Goal: Task Accomplishment & Management: Use online tool/utility

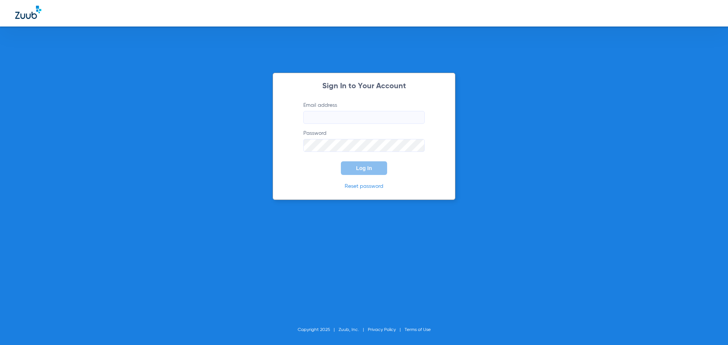
type input "[EMAIL_ADDRESS][DOMAIN_NAME]"
click at [375, 173] on button "Log In" at bounding box center [364, 168] width 46 height 14
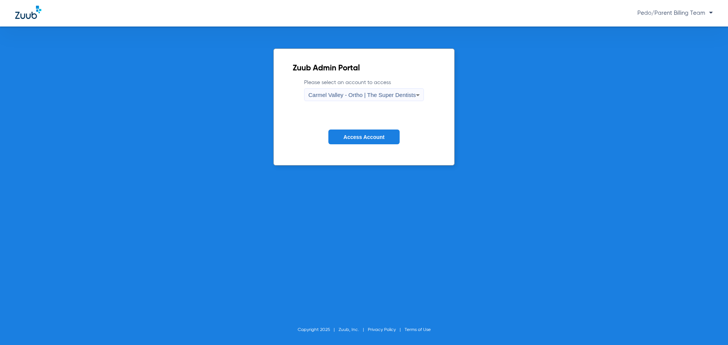
click at [372, 102] on form "Please select an account to access [GEOGRAPHIC_DATA] - Ortho | The Super Dentis…" at bounding box center [364, 117] width 142 height 77
click at [371, 97] on span "Carmel Valley - Ortho | The Super Dentists" at bounding box center [361, 95] width 107 height 6
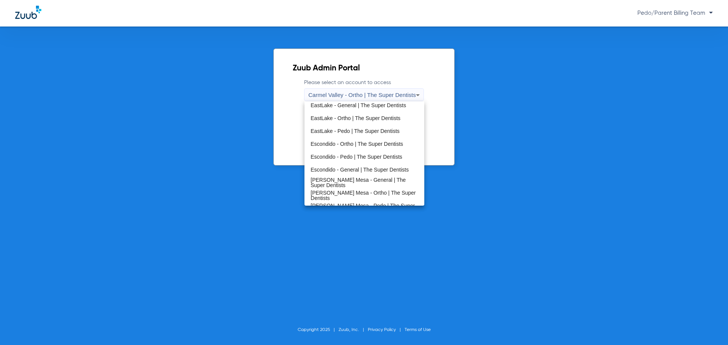
scroll to position [89, 0]
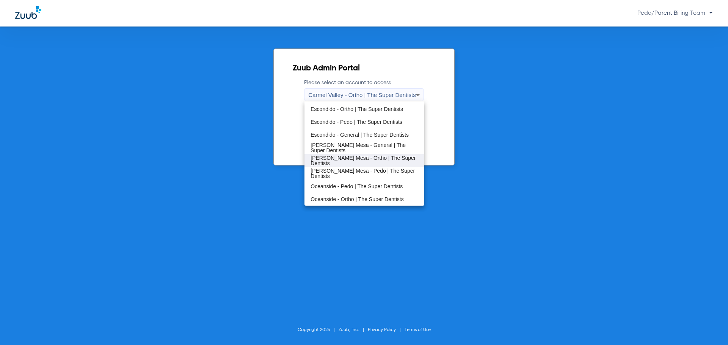
click at [380, 157] on mat-option "[PERSON_NAME] Mesa - Ortho | The Super Dentists" at bounding box center [363, 160] width 119 height 13
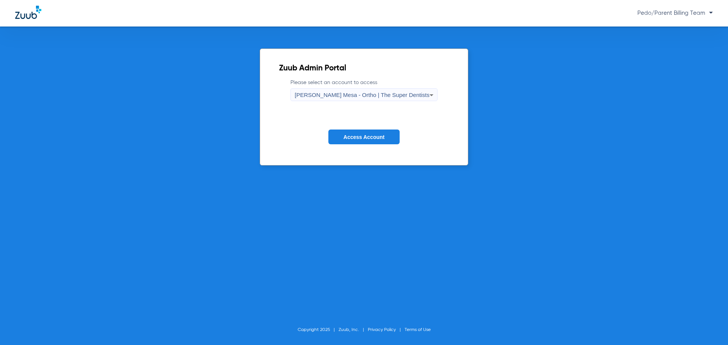
click at [375, 134] on span "Access Account" at bounding box center [363, 137] width 41 height 6
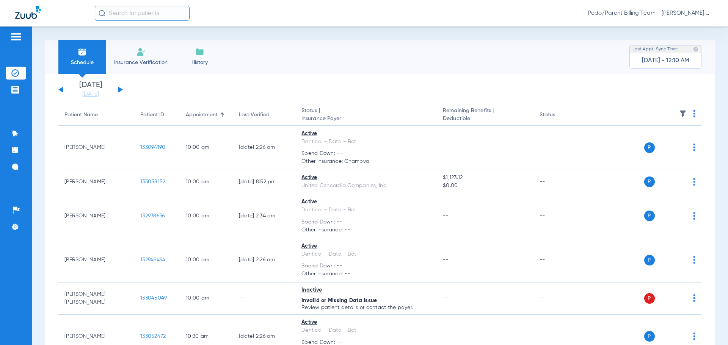
click at [163, 15] on input "text" at bounding box center [142, 13] width 95 height 15
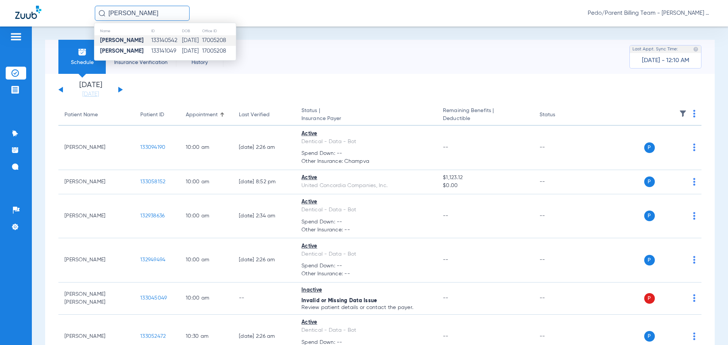
type input "[PERSON_NAME]"
click at [182, 41] on td "[DATE]" at bounding box center [192, 40] width 20 height 11
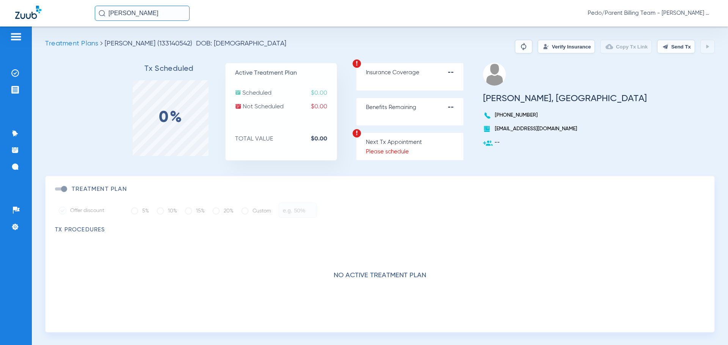
click at [569, 45] on button "Verify Insurance" at bounding box center [566, 47] width 57 height 14
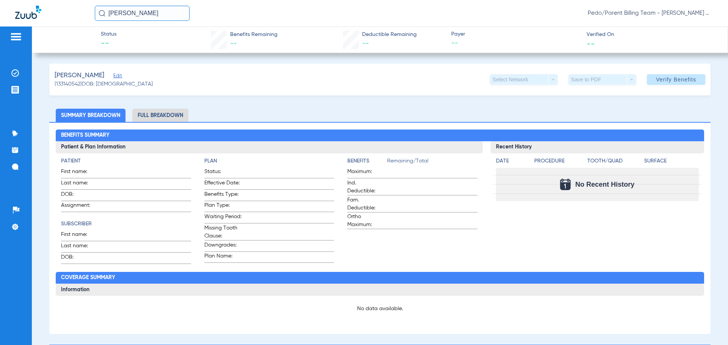
click at [116, 77] on span "Edit" at bounding box center [116, 76] width 7 height 7
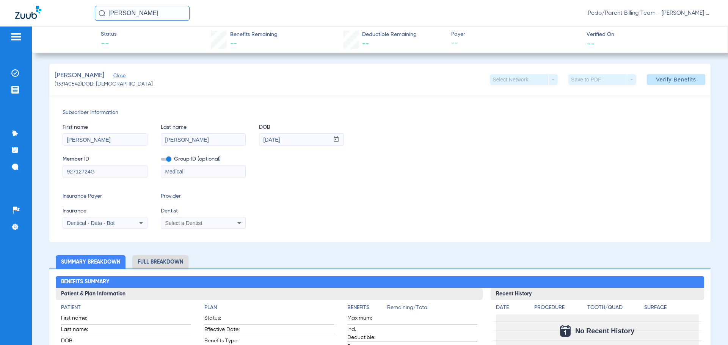
click at [237, 224] on icon at bounding box center [239, 223] width 9 height 9
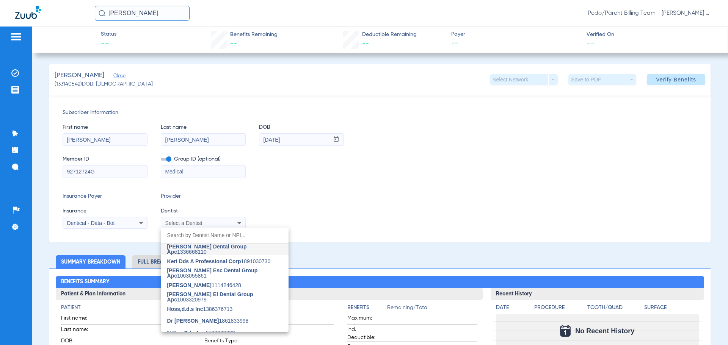
drag, startPoint x: 223, startPoint y: 249, endPoint x: 267, endPoint y: 241, distance: 44.6
click at [224, 249] on span "[PERSON_NAME] Dental Group Apc" at bounding box center [207, 249] width 80 height 11
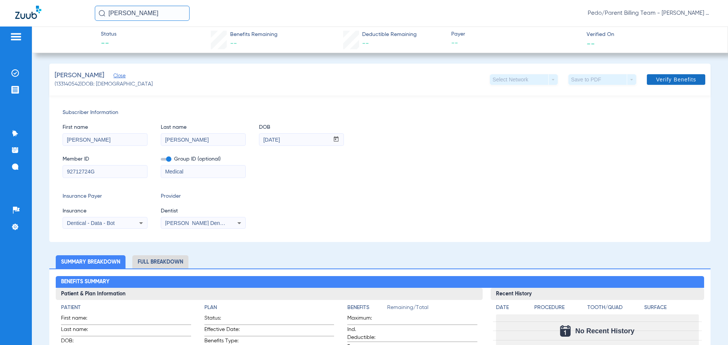
click at [664, 80] on span "Verify Benefits" at bounding box center [676, 80] width 40 height 6
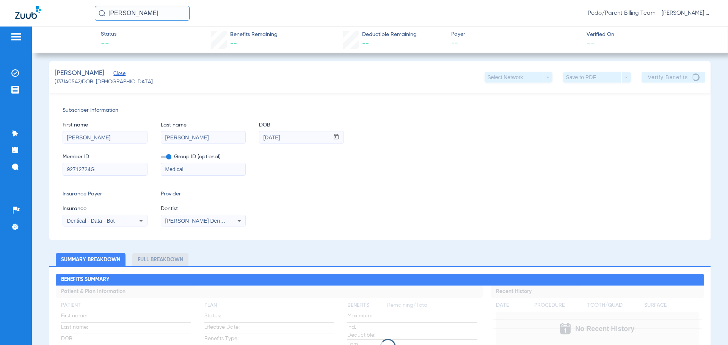
scroll to position [76, 0]
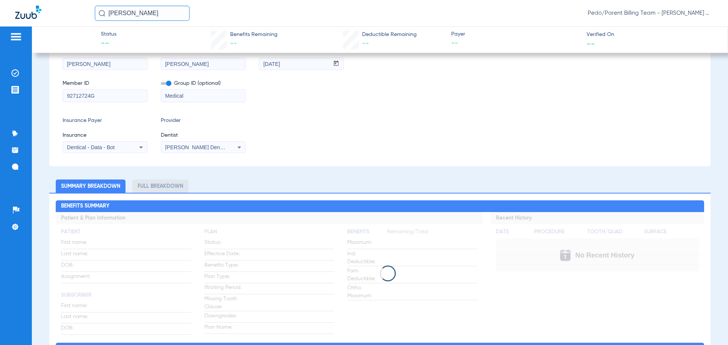
drag, startPoint x: 169, startPoint y: 15, endPoint x: 86, endPoint y: 14, distance: 82.3
click at [86, 14] on div "[PERSON_NAME] Pedo/Parent Billing Team - [PERSON_NAME] Mesa - Ortho | The Super…" at bounding box center [364, 13] width 728 height 27
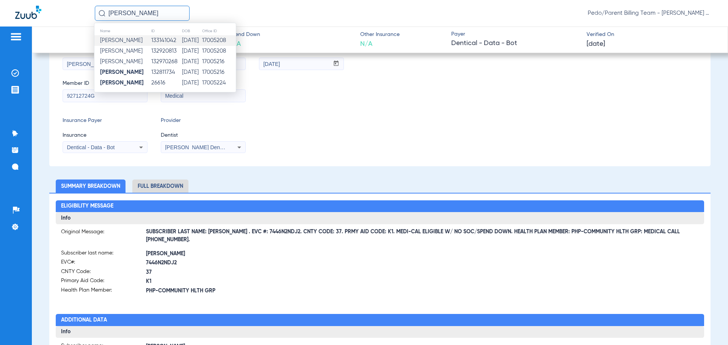
click at [151, 41] on td "133141042" at bounding box center [166, 40] width 31 height 11
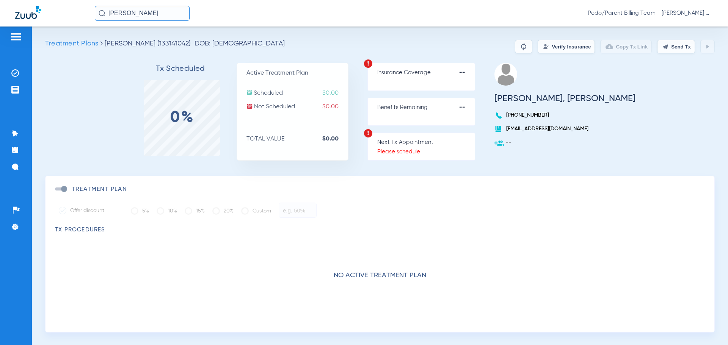
click at [373, 64] on img at bounding box center [368, 63] width 9 height 9
click at [556, 51] on button "Verify Insurance" at bounding box center [566, 47] width 57 height 14
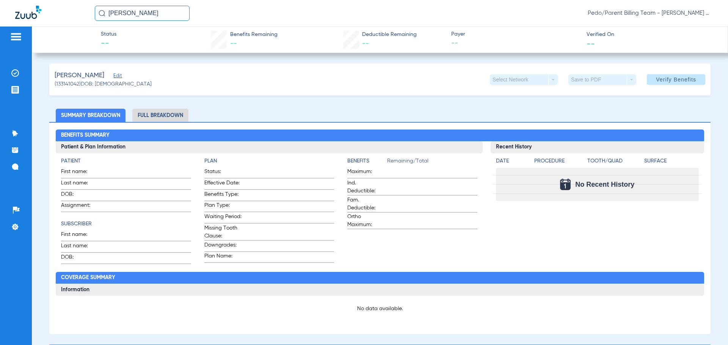
click at [116, 75] on span "Edit" at bounding box center [116, 76] width 7 height 7
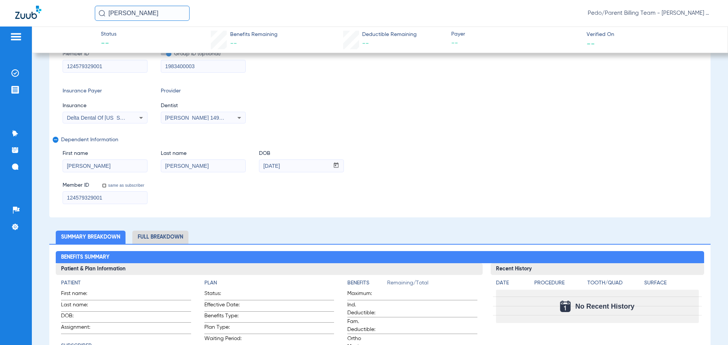
scroll to position [6, 0]
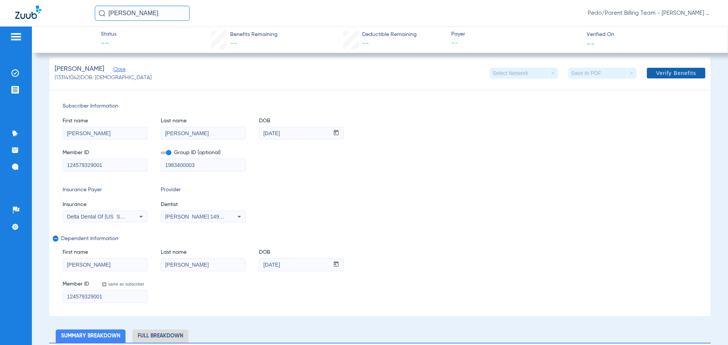
click at [682, 69] on span at bounding box center [676, 73] width 58 height 18
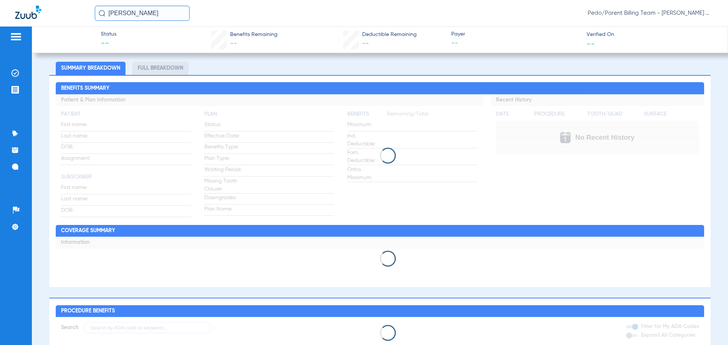
scroll to position [298, 0]
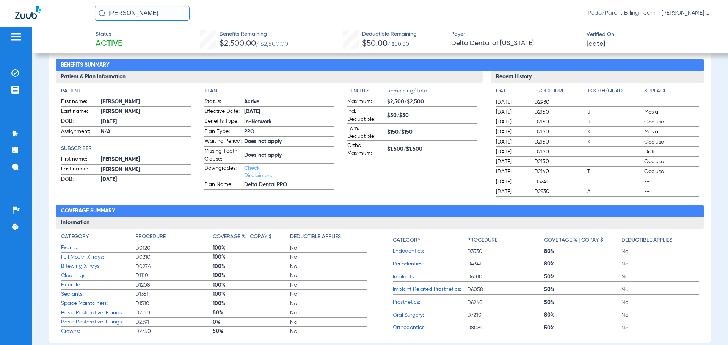
drag, startPoint x: 165, startPoint y: 9, endPoint x: 55, endPoint y: 17, distance: 109.9
click at [55, 17] on div "[PERSON_NAME]/Parent Billing Team - [PERSON_NAME] Mesa - Ortho | The Super Dent…" at bounding box center [364, 13] width 728 height 27
click at [168, 13] on input "[PERSON_NAME]" at bounding box center [142, 13] width 95 height 15
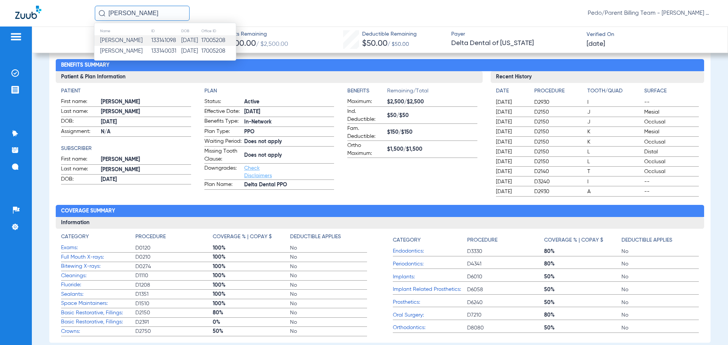
type input "[PERSON_NAME]"
click at [161, 37] on td "133141098" at bounding box center [166, 40] width 30 height 11
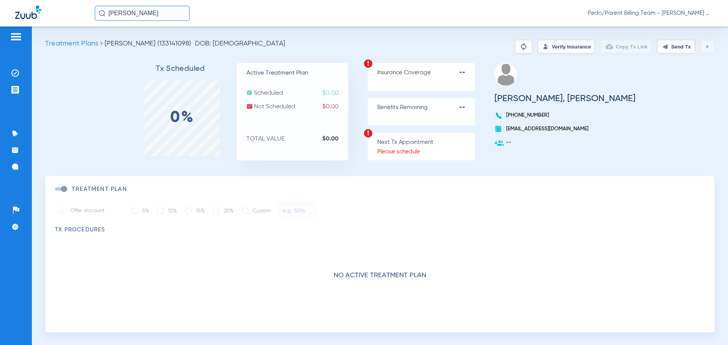
click at [570, 50] on button "Verify Insurance" at bounding box center [566, 47] width 57 height 14
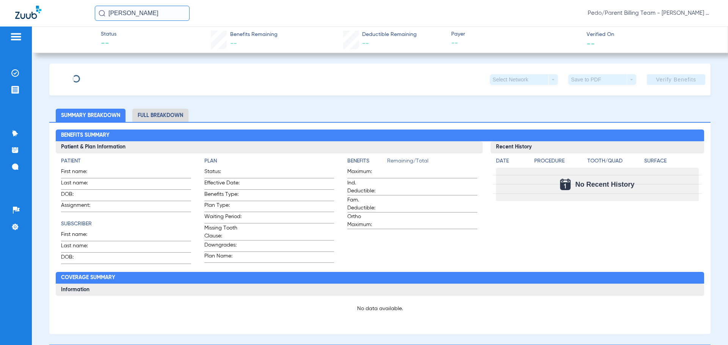
type input "[PERSON_NAME]"
type input "[DATE]"
type input "01710261400"
type input "080001202"
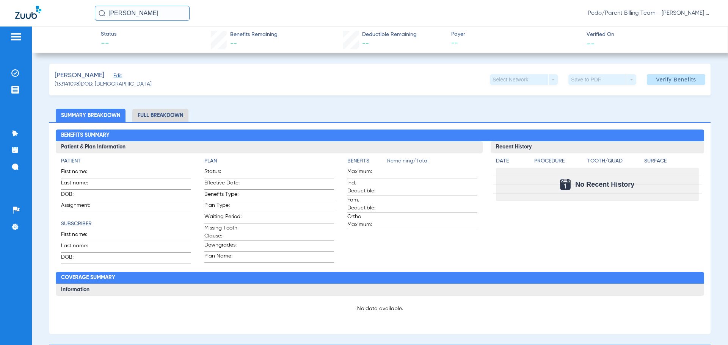
click at [118, 75] on span "Edit" at bounding box center [116, 76] width 7 height 7
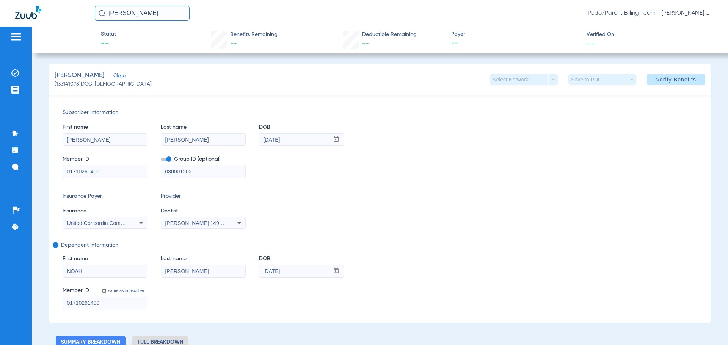
drag, startPoint x: 680, startPoint y: 82, endPoint x: 605, endPoint y: 116, distance: 81.9
click at [680, 82] on span "Verify Benefits" at bounding box center [676, 80] width 40 height 6
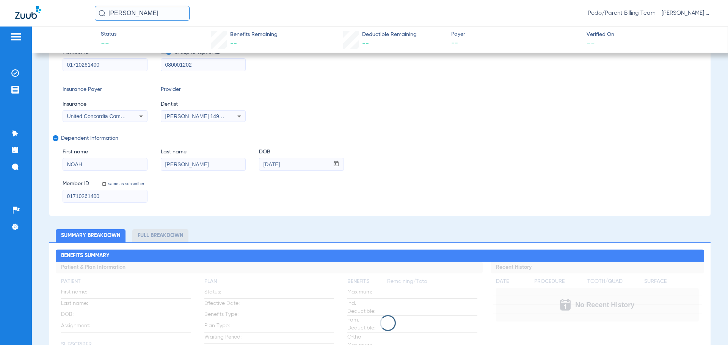
scroll to position [114, 0]
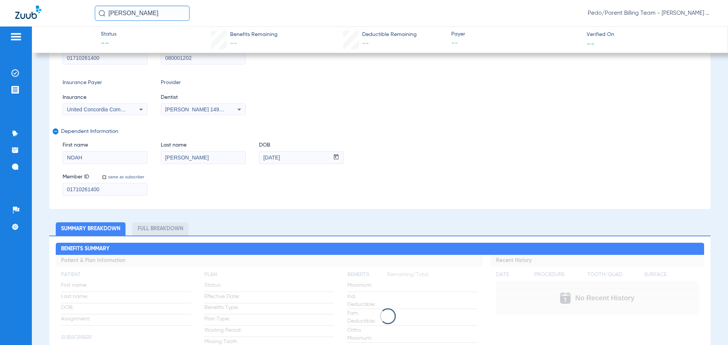
drag, startPoint x: 177, startPoint y: 11, endPoint x: 54, endPoint y: 17, distance: 122.6
click at [54, 17] on div "[PERSON_NAME] Pedo/Parent Billing Team - [PERSON_NAME] Mesa - Ortho | The Super…" at bounding box center [364, 13] width 728 height 27
click at [164, 11] on input "[PERSON_NAME]" at bounding box center [142, 13] width 95 height 15
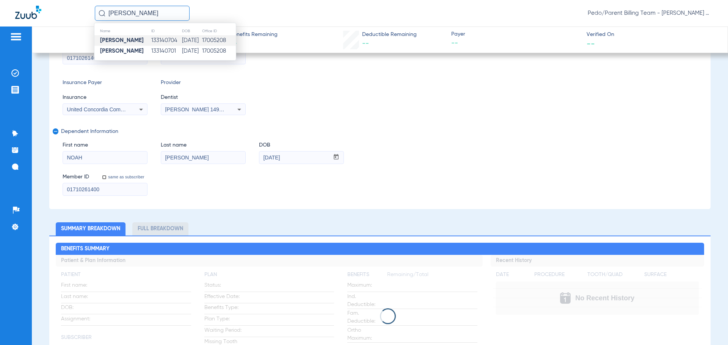
type input "[PERSON_NAME]"
click at [152, 41] on td "133140704" at bounding box center [166, 40] width 31 height 11
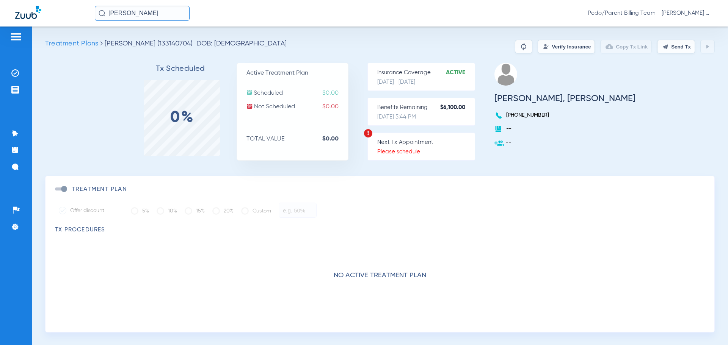
click at [538, 49] on button "Verify Insurance" at bounding box center [566, 47] width 57 height 14
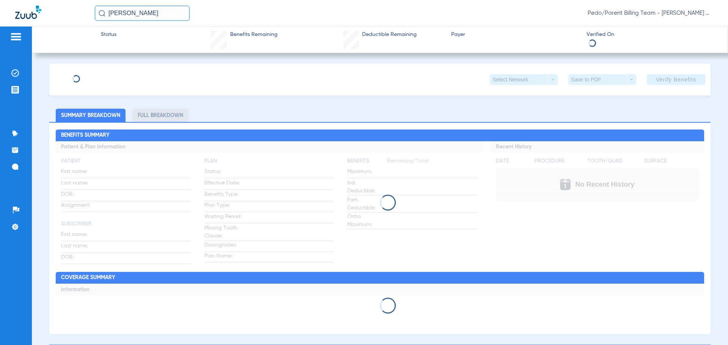
type input "[PERSON_NAME]"
type input "Harlow"
type input "[DATE]"
type input "911666197"
type input "713622"
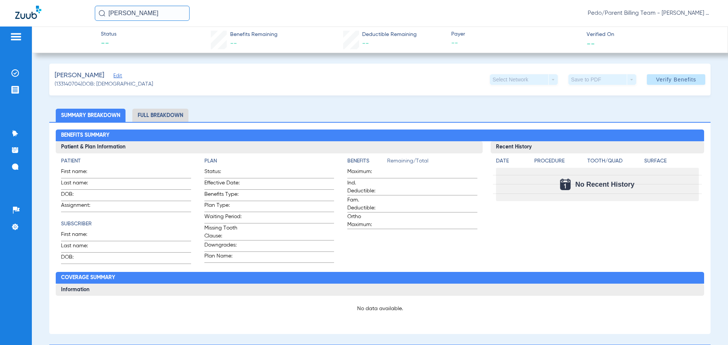
click at [114, 77] on span "Edit" at bounding box center [116, 76] width 7 height 7
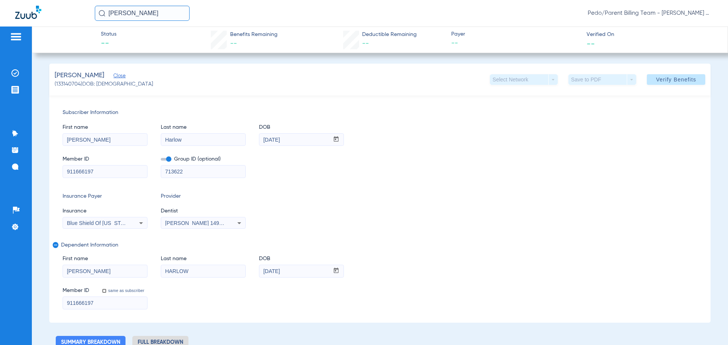
click at [139, 225] on icon at bounding box center [140, 223] width 9 height 9
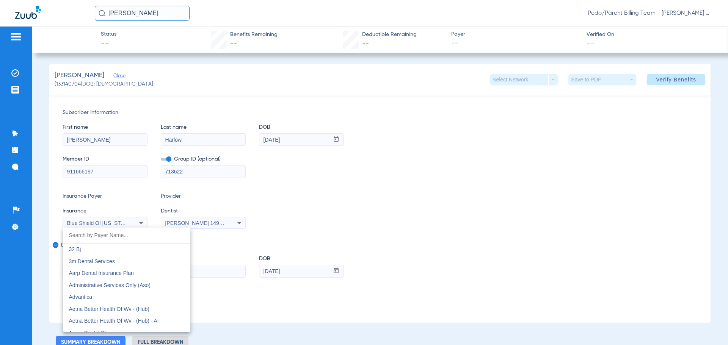
scroll to position [963, 0]
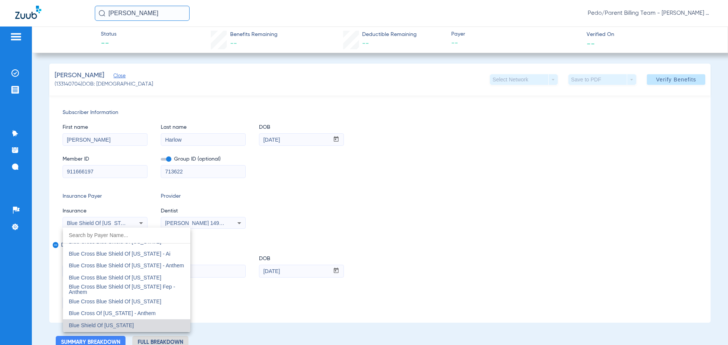
click at [138, 237] on input "dropdown search" at bounding box center [126, 236] width 127 height 16
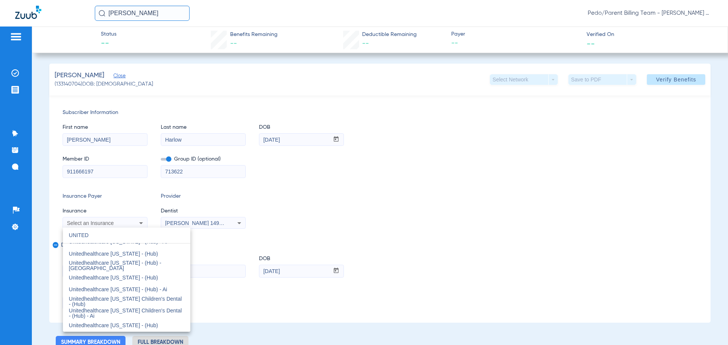
type input "UNITED"
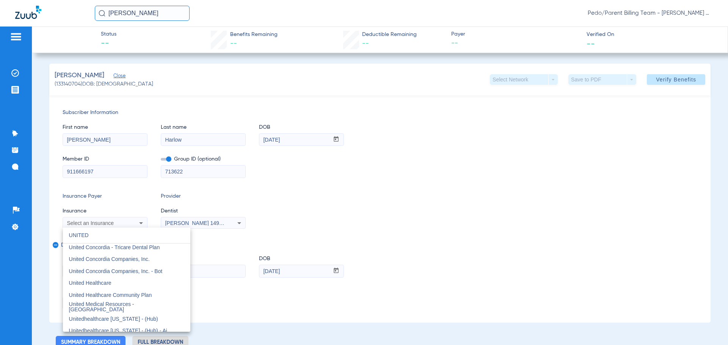
scroll to position [13, 0]
click at [122, 311] on mat-option "United Healthcare" at bounding box center [126, 309] width 127 height 12
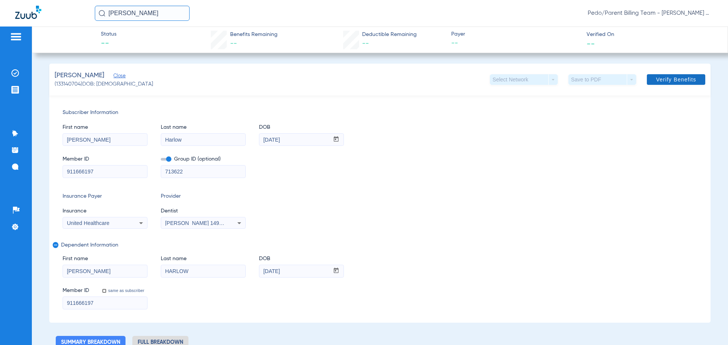
click at [682, 77] on span "Verify Benefits" at bounding box center [676, 80] width 40 height 6
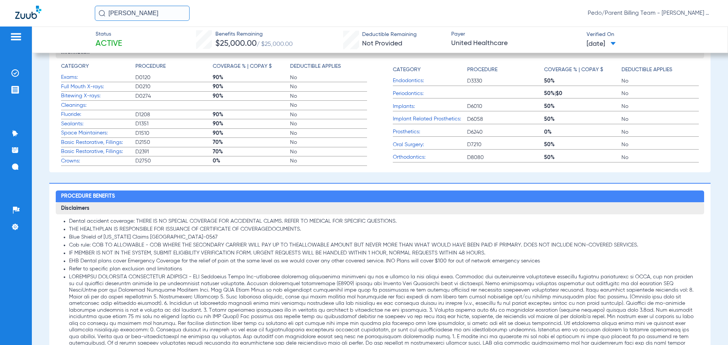
scroll to position [0, 0]
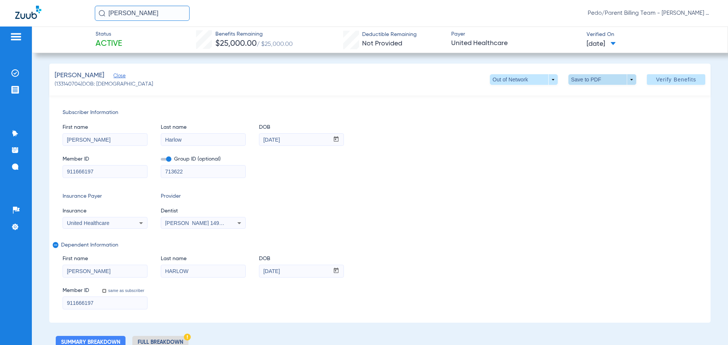
click at [596, 82] on span at bounding box center [602, 80] width 18 height 18
click at [587, 92] on span "Save to PDF" at bounding box center [599, 94] width 30 height 5
click at [384, 219] on div "Insurance Payer Insurance United Healthcare Provider Dentist [PERSON_NAME] 1497…" at bounding box center [380, 211] width 635 height 36
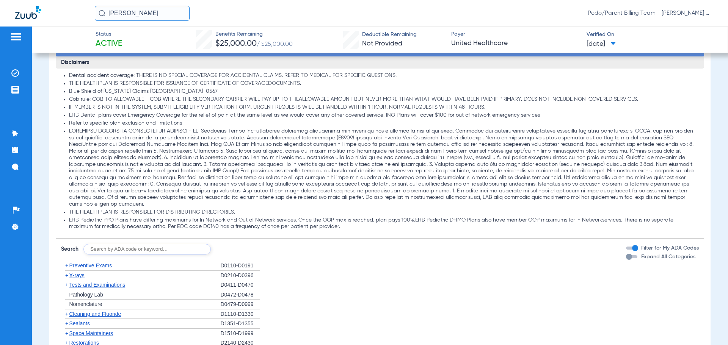
scroll to position [621, 0]
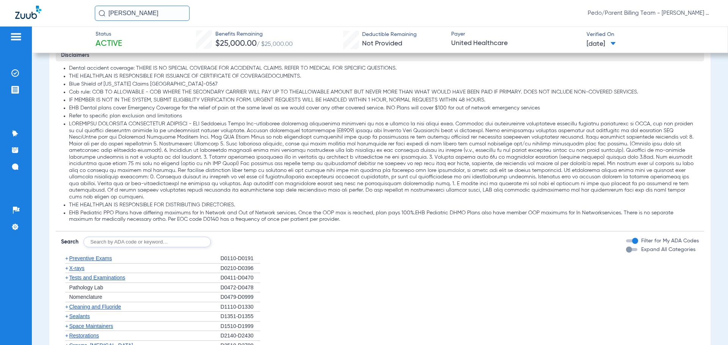
drag, startPoint x: 90, startPoint y: 136, endPoint x: 168, endPoint y: 138, distance: 78.5
click at [168, 138] on li at bounding box center [383, 161] width 629 height 80
copy li "Specialty Referral Request Form"
click at [160, 237] on input "text" at bounding box center [146, 242] width 127 height 11
type input "9310"
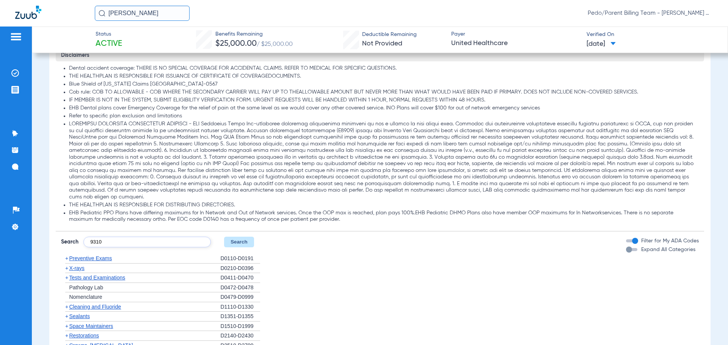
click at [247, 237] on button "Search" at bounding box center [239, 242] width 30 height 11
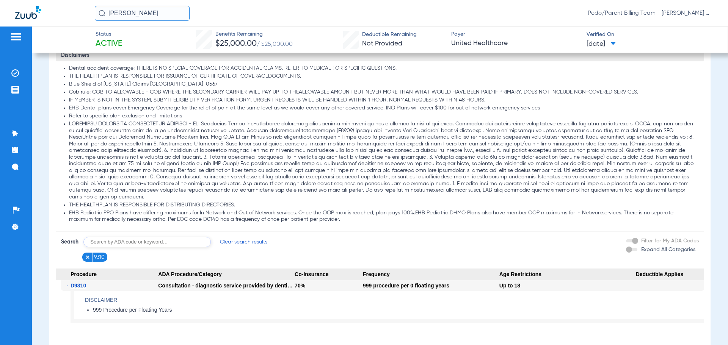
click at [165, 238] on input "text" at bounding box center [146, 242] width 127 height 11
type input "0330"
click at [246, 237] on button "Search" at bounding box center [239, 242] width 30 height 11
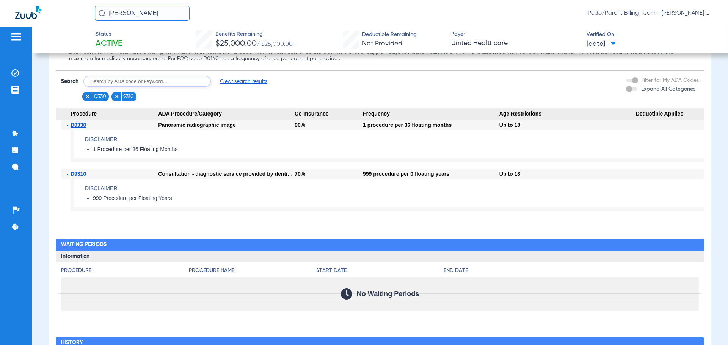
scroll to position [780, 0]
